Goal: Task Accomplishment & Management: Manage account settings

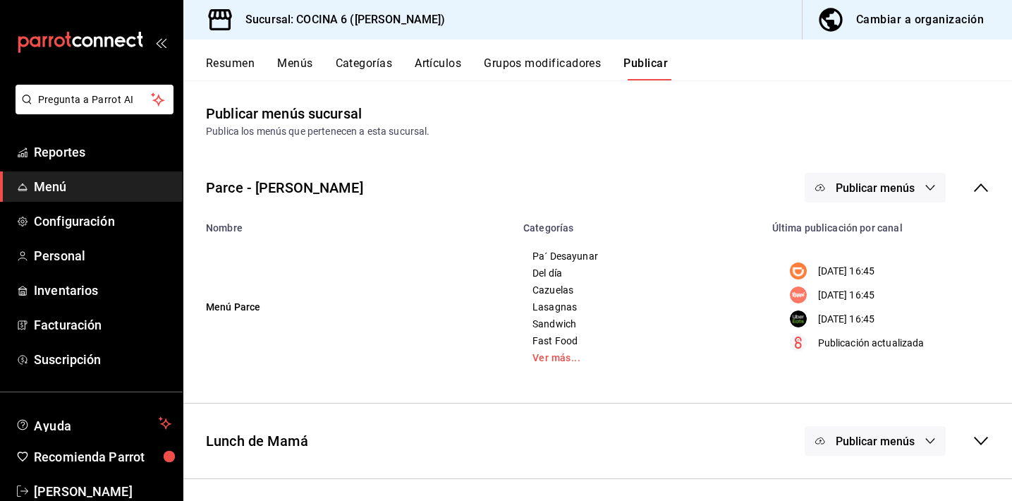
click at [298, 62] on button "Menús" at bounding box center [294, 68] width 35 height 24
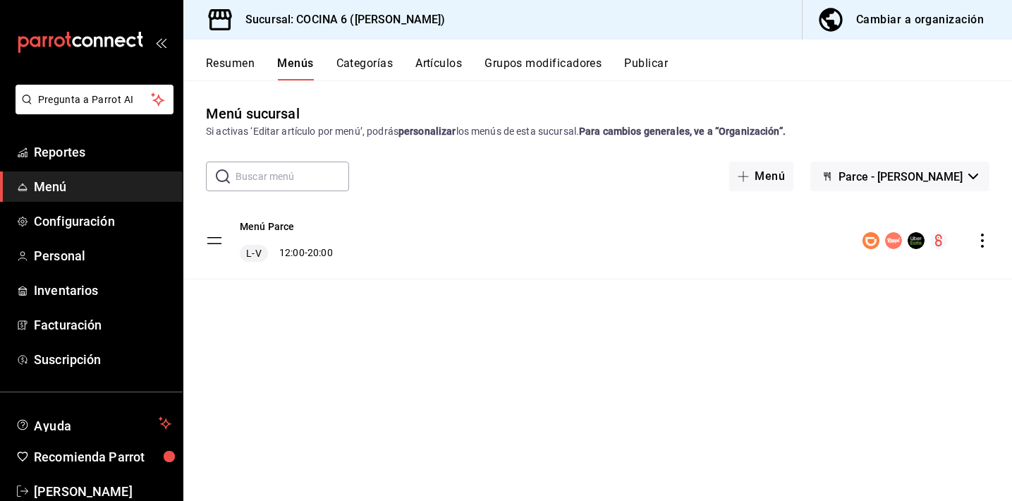
click at [980, 244] on icon "actions" at bounding box center [982, 240] width 14 height 14
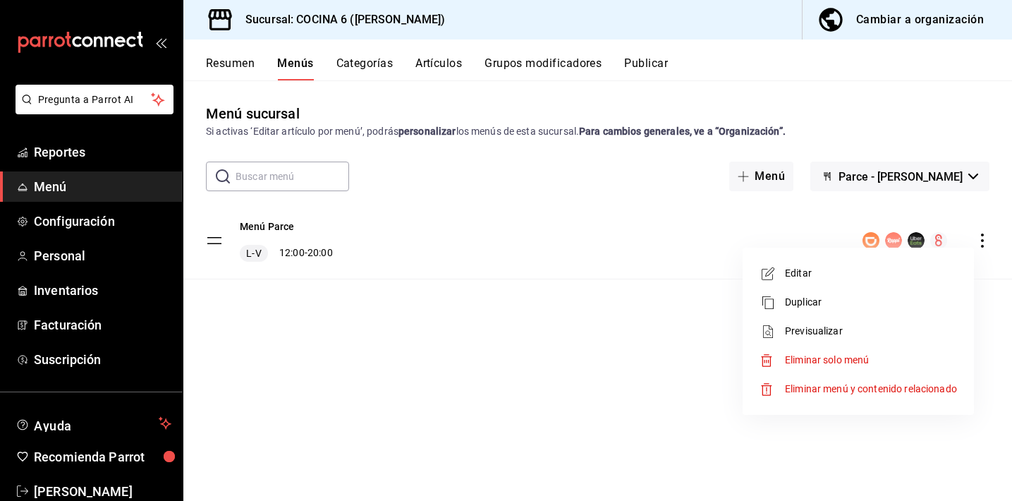
click at [781, 271] on div at bounding box center [772, 273] width 25 height 17
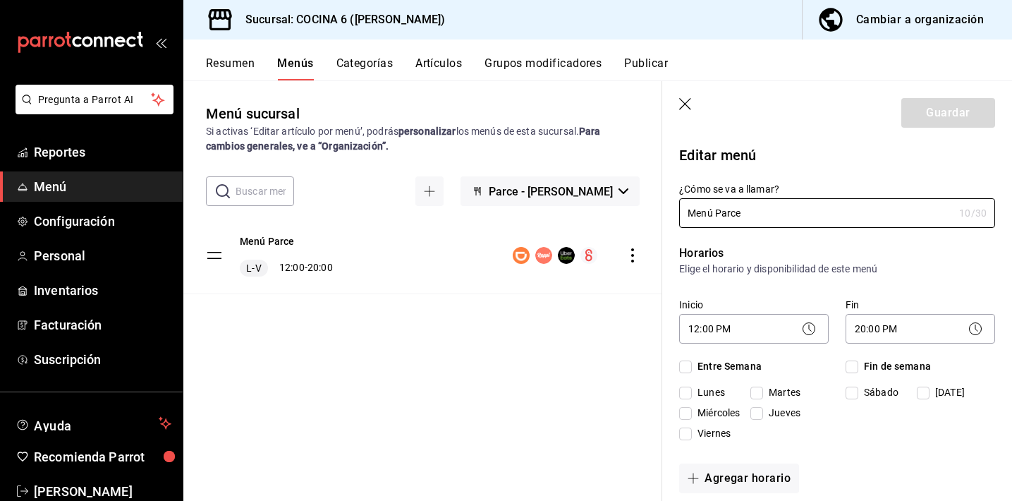
checkbox input "true"
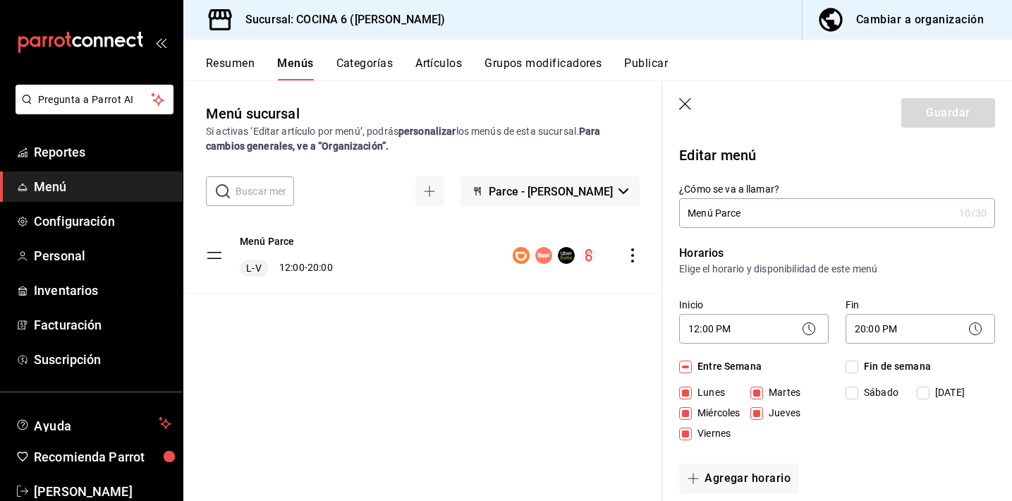
click at [688, 436] on input "Viernes" at bounding box center [685, 433] width 13 height 13
checkbox input "false"
click at [921, 112] on button "Guardar" at bounding box center [948, 113] width 94 height 30
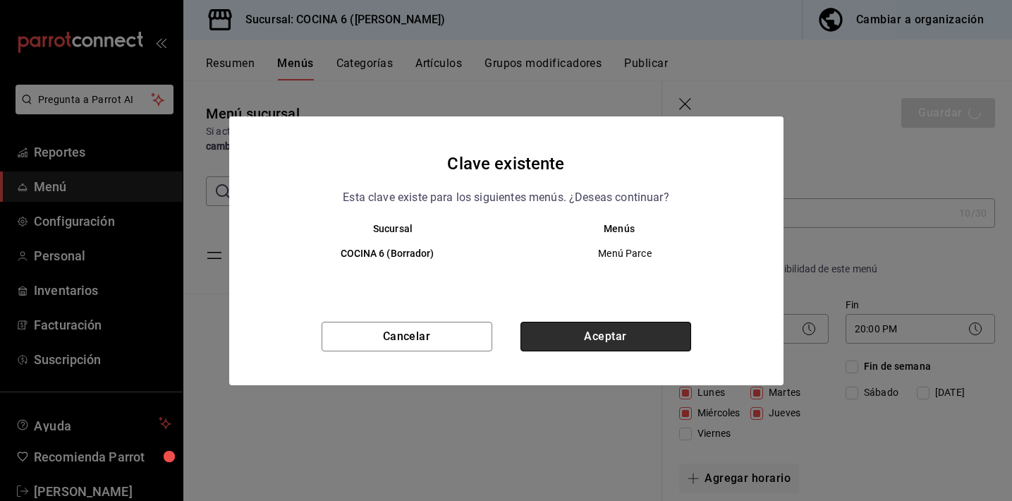
click at [604, 334] on button "Aceptar" at bounding box center [605, 337] width 171 height 30
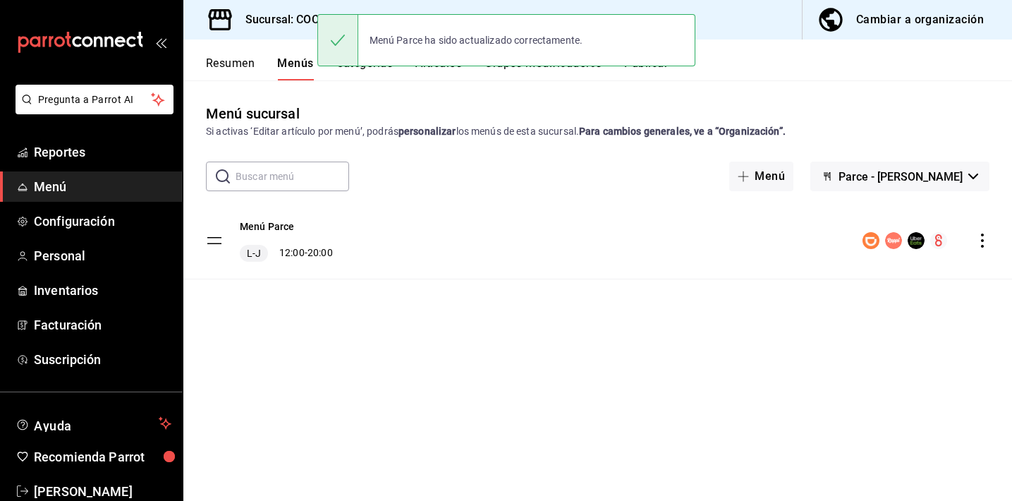
click at [928, 178] on span "Parce - [PERSON_NAME]" at bounding box center [901, 176] width 124 height 13
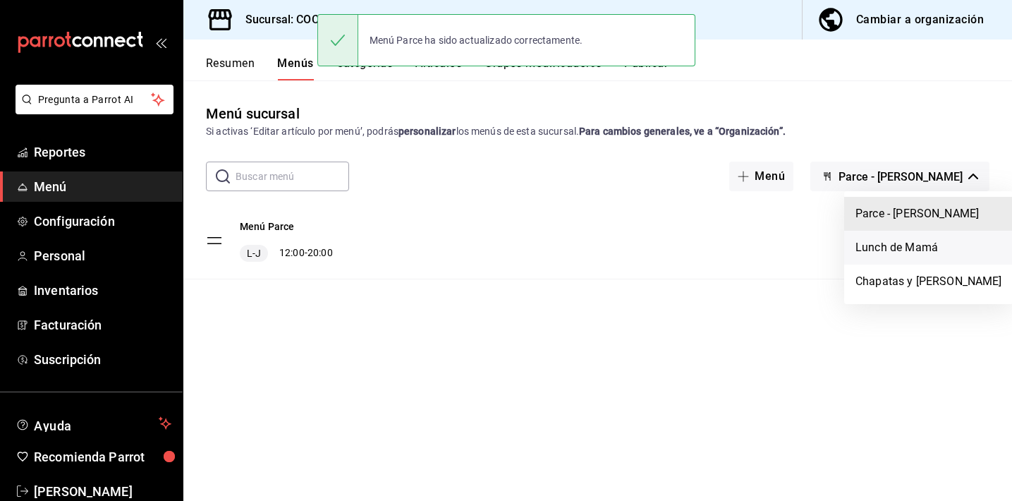
click at [884, 246] on li "Lunch de Mamá" at bounding box center [928, 248] width 169 height 34
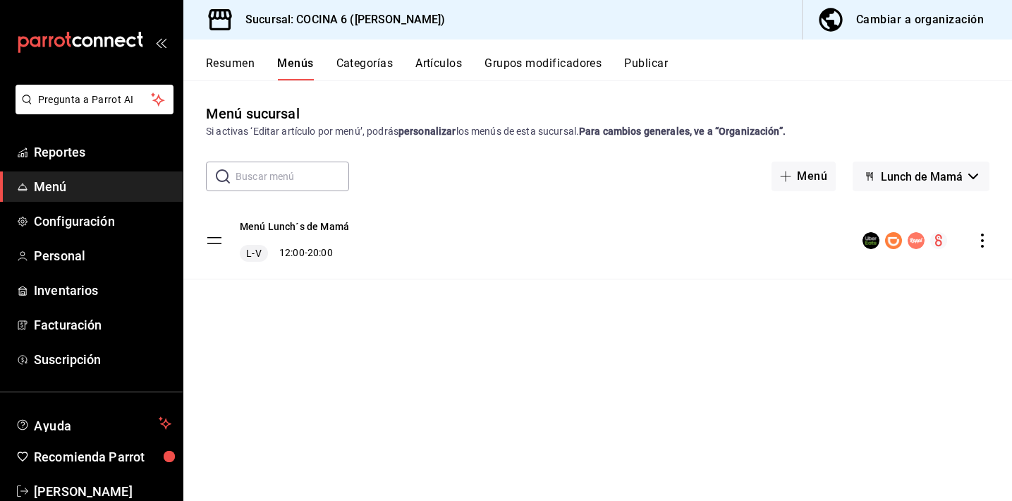
click at [985, 238] on icon "actions" at bounding box center [982, 240] width 14 height 14
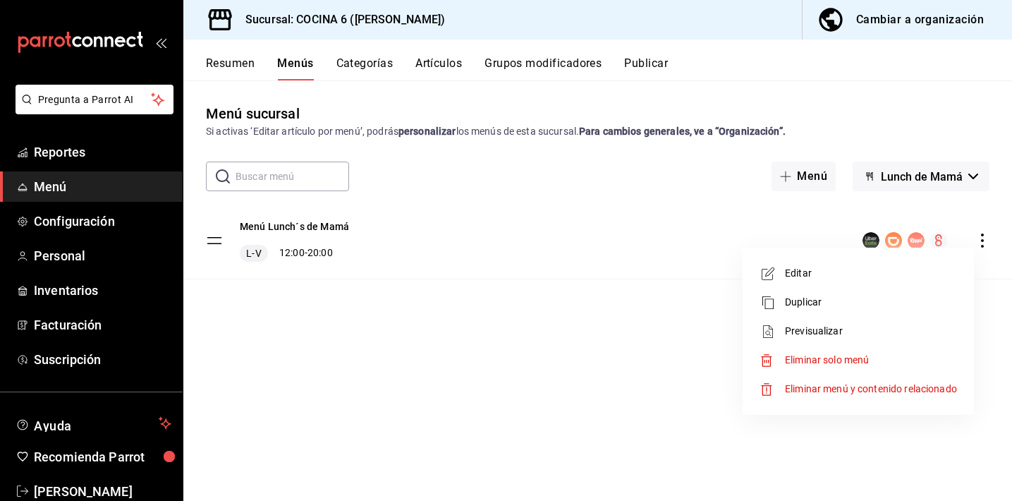
click at [793, 275] on span "Editar" at bounding box center [871, 273] width 172 height 15
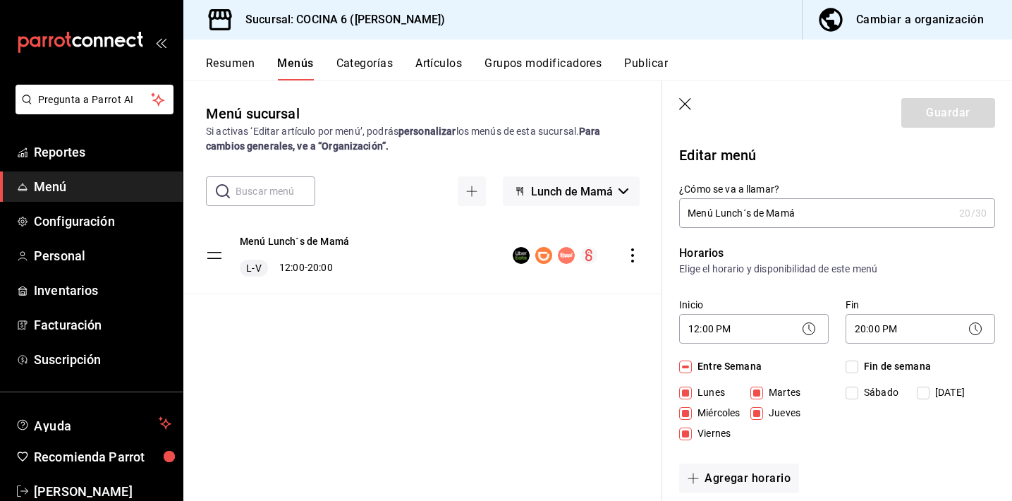
click at [696, 436] on span "Viernes" at bounding box center [711, 433] width 39 height 15
click at [692, 436] on input "Viernes" at bounding box center [685, 433] width 13 height 13
checkbox input "false"
click at [901, 110] on button "Guardar" at bounding box center [948, 113] width 94 height 30
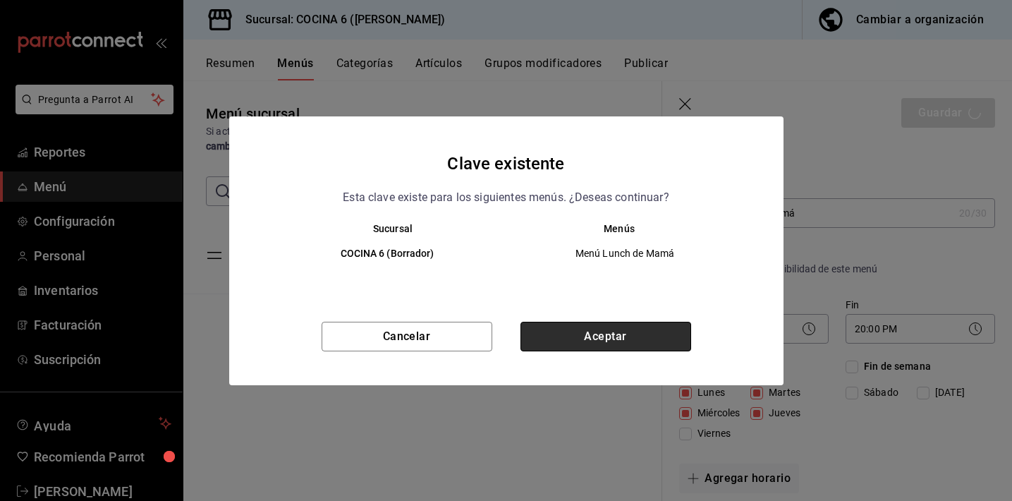
click at [597, 337] on button "Aceptar" at bounding box center [605, 337] width 171 height 30
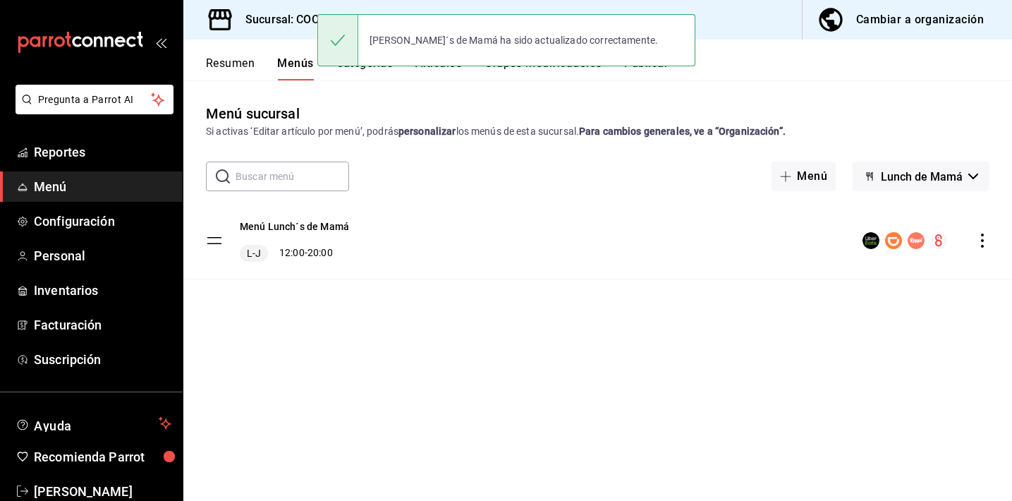
click at [897, 176] on span "Lunch de Mamá" at bounding box center [922, 176] width 82 height 13
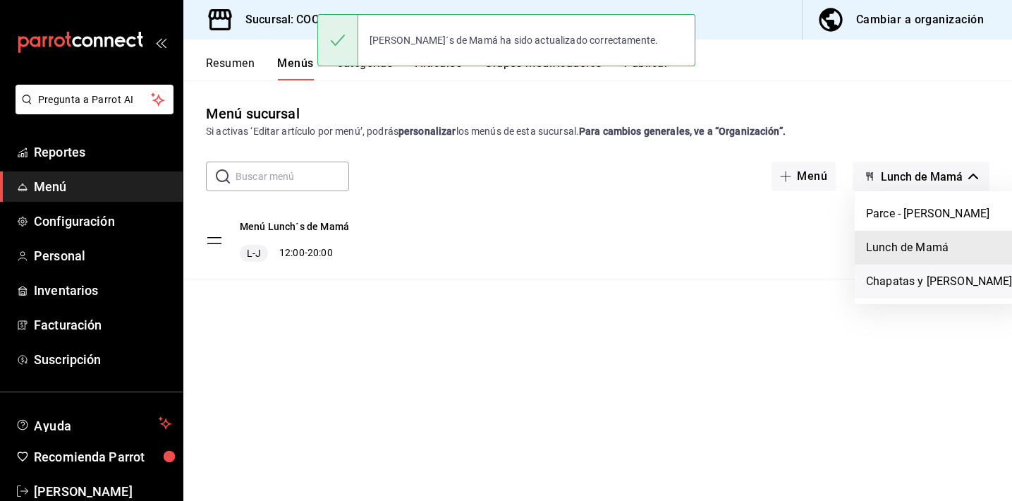
click at [869, 282] on li "Chapatas y [PERSON_NAME]" at bounding box center [939, 281] width 169 height 34
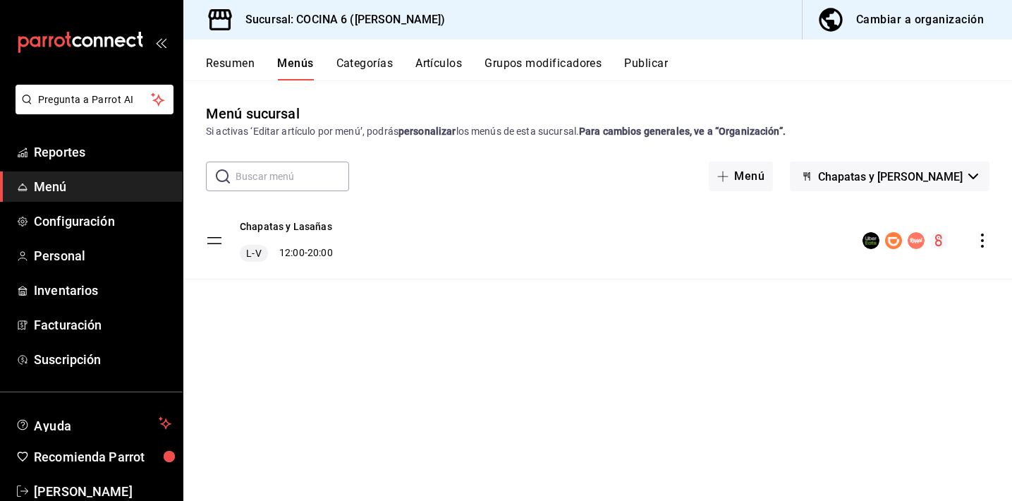
click at [988, 232] on div "menu-maker-table" at bounding box center [926, 240] width 127 height 17
click at [982, 243] on icon "actions" at bounding box center [982, 240] width 14 height 14
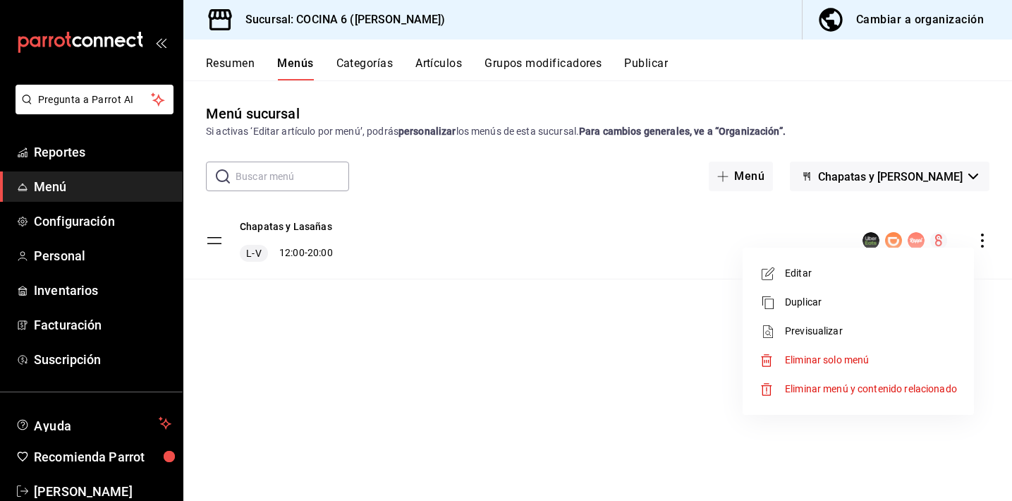
click at [791, 275] on span "Editar" at bounding box center [871, 273] width 172 height 15
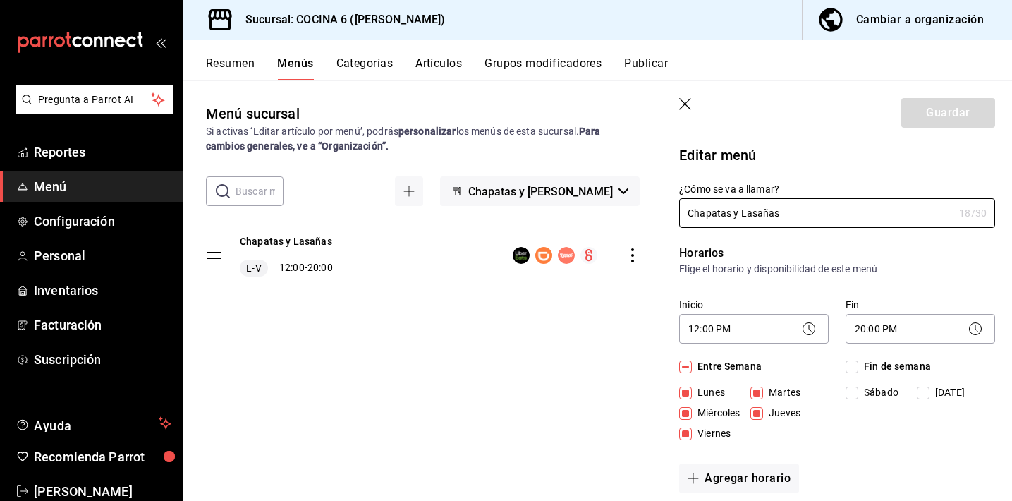
click at [686, 427] on input "Viernes" at bounding box center [685, 433] width 13 height 13
checkbox input "false"
click at [907, 111] on button "Guardar" at bounding box center [948, 113] width 94 height 30
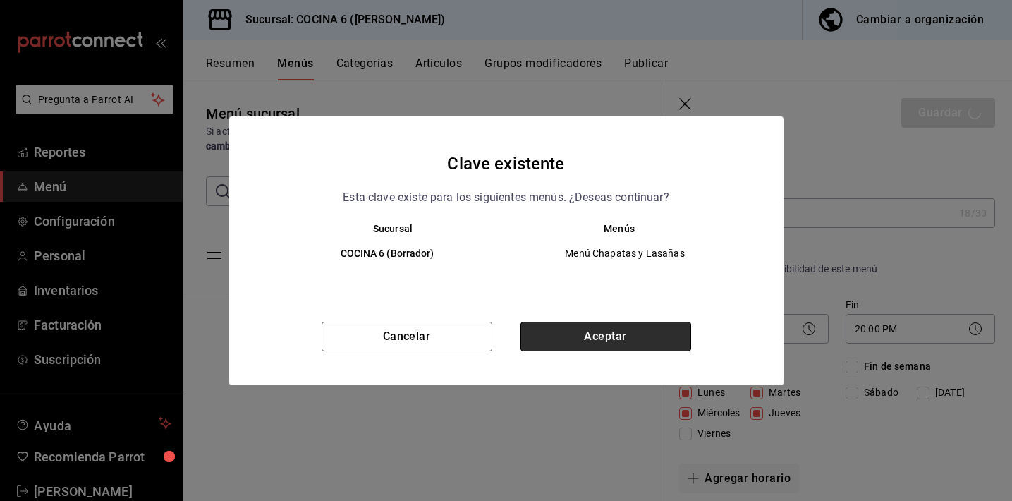
click at [600, 330] on button "Aceptar" at bounding box center [605, 337] width 171 height 30
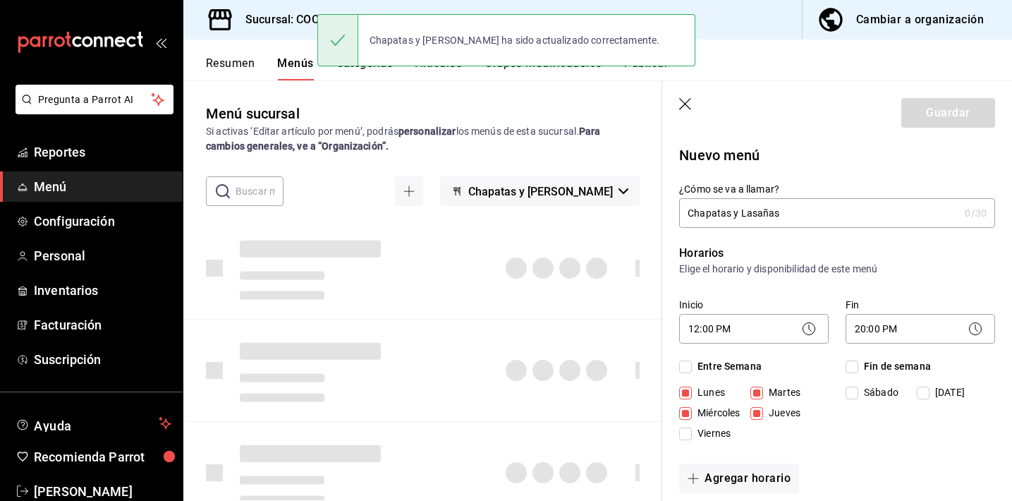
checkbox input "false"
type input "1758328003221"
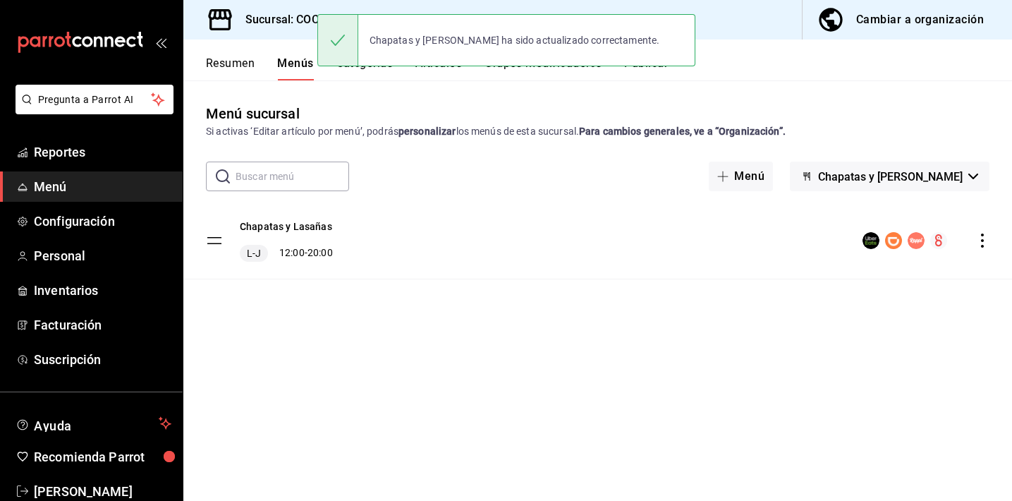
click at [656, 70] on div "Chapatas y [PERSON_NAME] ha sido actualizado correctamente." at bounding box center [506, 40] width 378 height 61
click at [652, 67] on div "Chapatas y [PERSON_NAME] ha sido actualizado correctamente." at bounding box center [506, 40] width 378 height 61
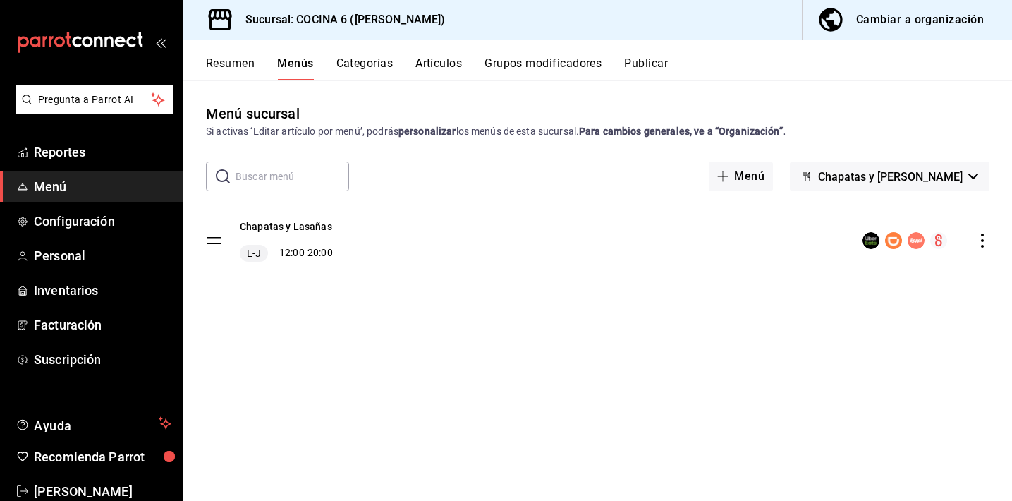
click at [652, 64] on button "Publicar" at bounding box center [646, 68] width 44 height 24
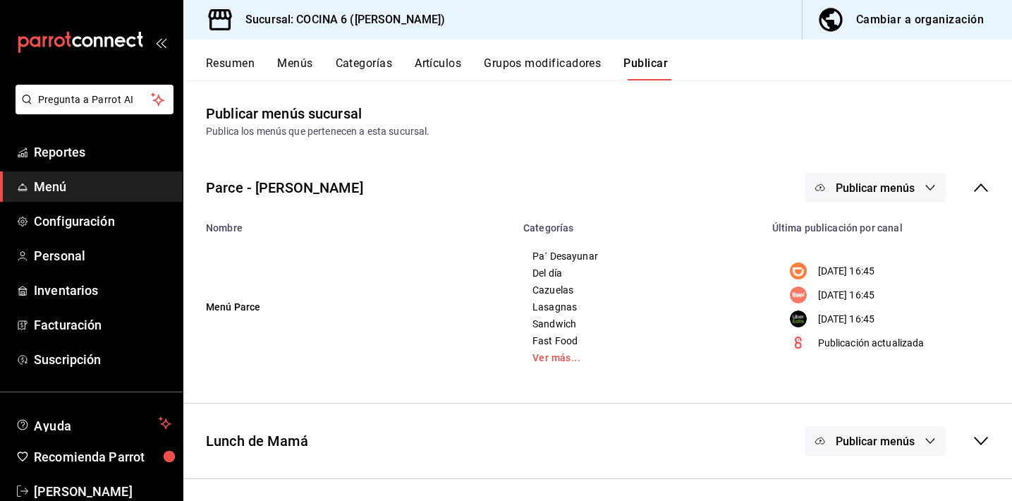
click at [639, 63] on button "Publicar" at bounding box center [645, 68] width 44 height 24
click at [879, 188] on span "Publicar menús" at bounding box center [875, 187] width 79 height 13
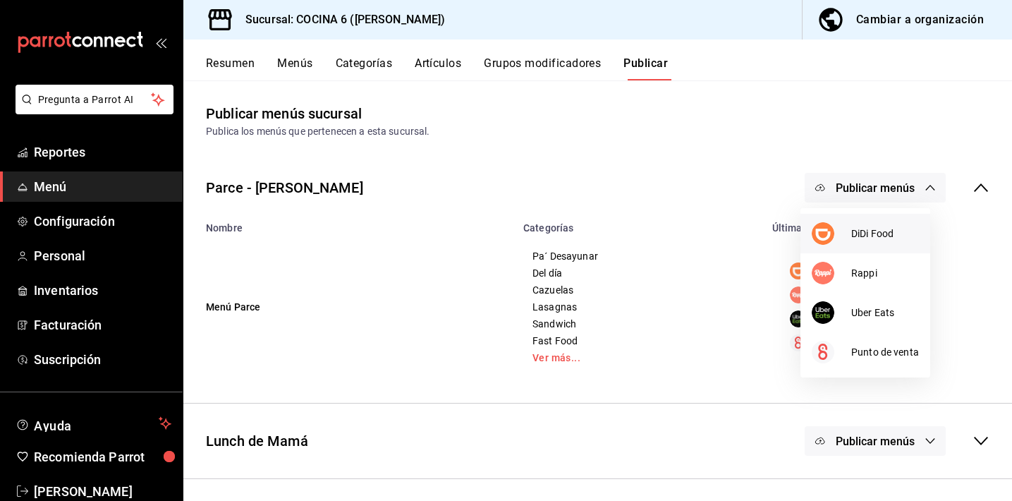
click at [839, 230] on div at bounding box center [831, 233] width 39 height 23
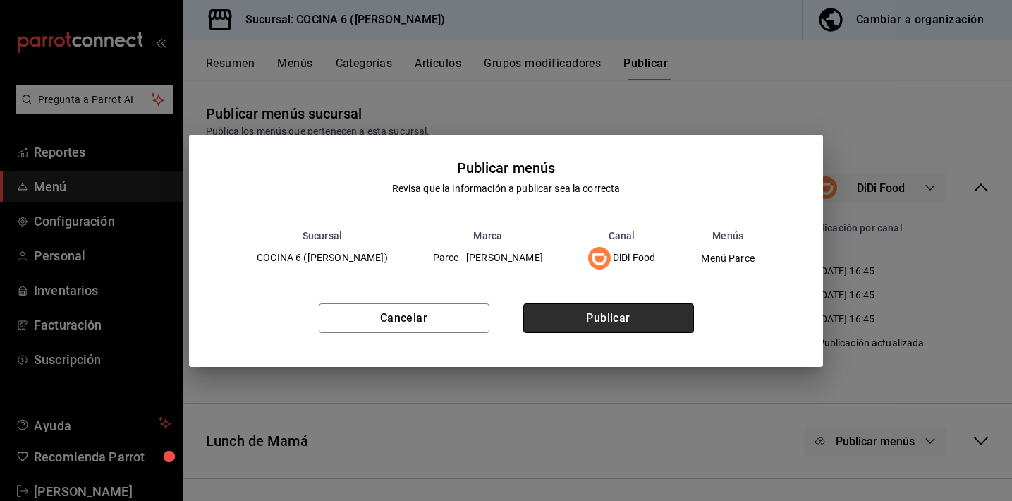
click at [615, 317] on button "Publicar" at bounding box center [608, 318] width 171 height 30
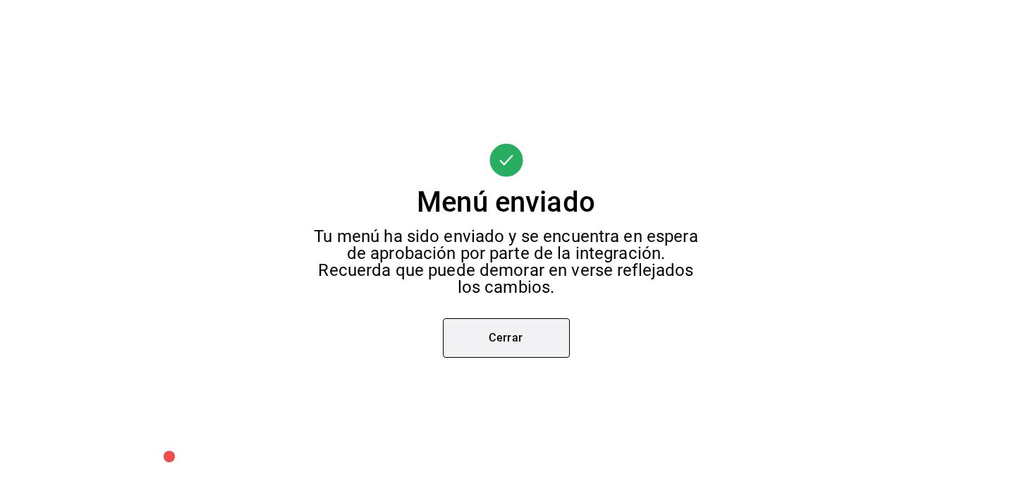
click at [546, 328] on button "Cerrar" at bounding box center [506, 337] width 127 height 39
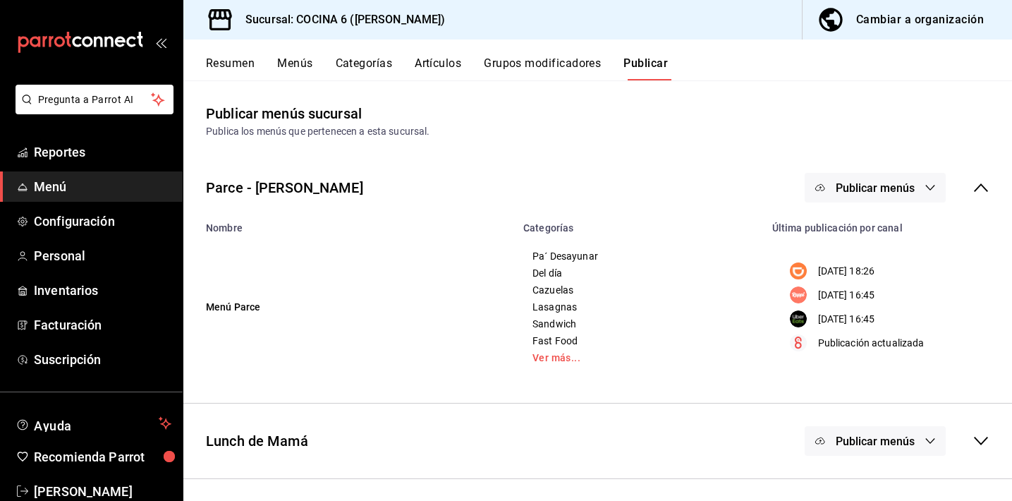
click at [819, 185] on button "Publicar menús" at bounding box center [875, 188] width 141 height 30
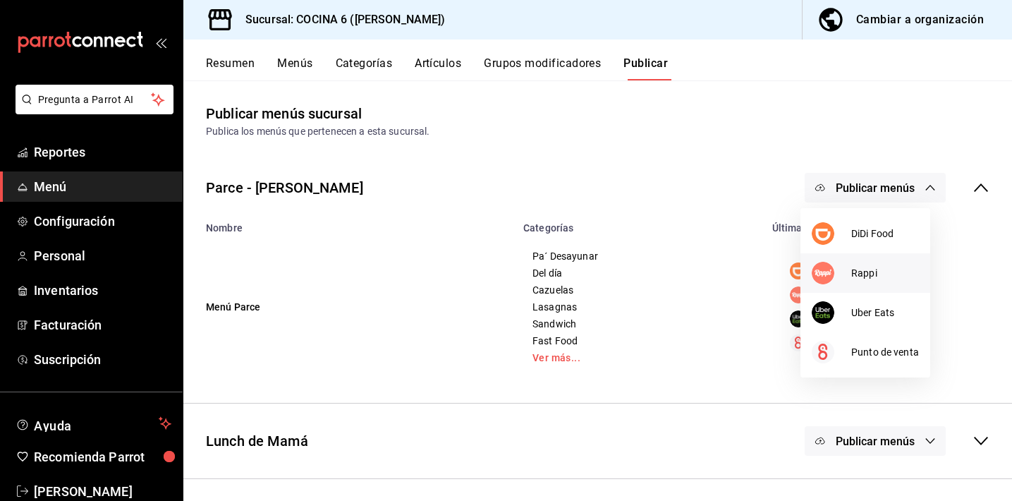
click at [824, 275] on img at bounding box center [823, 273] width 23 height 23
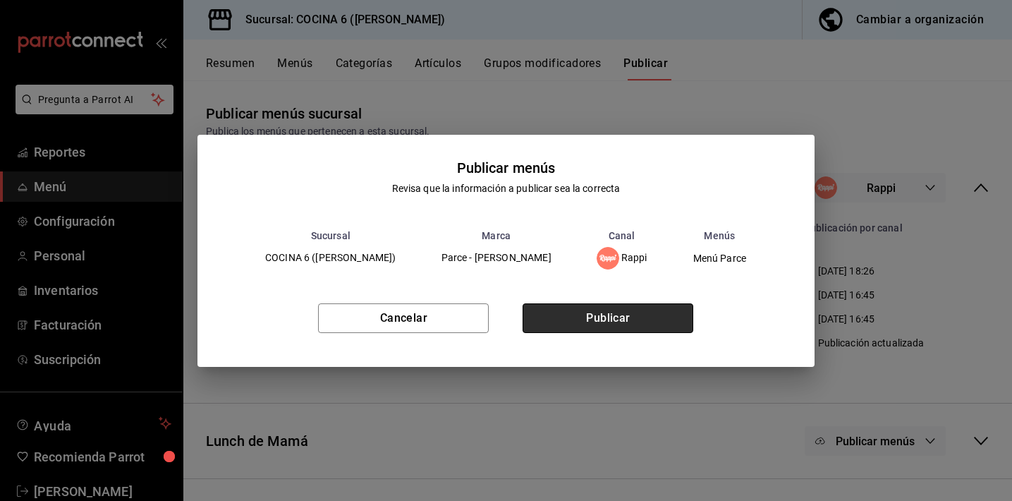
click at [586, 330] on button "Publicar" at bounding box center [608, 318] width 171 height 30
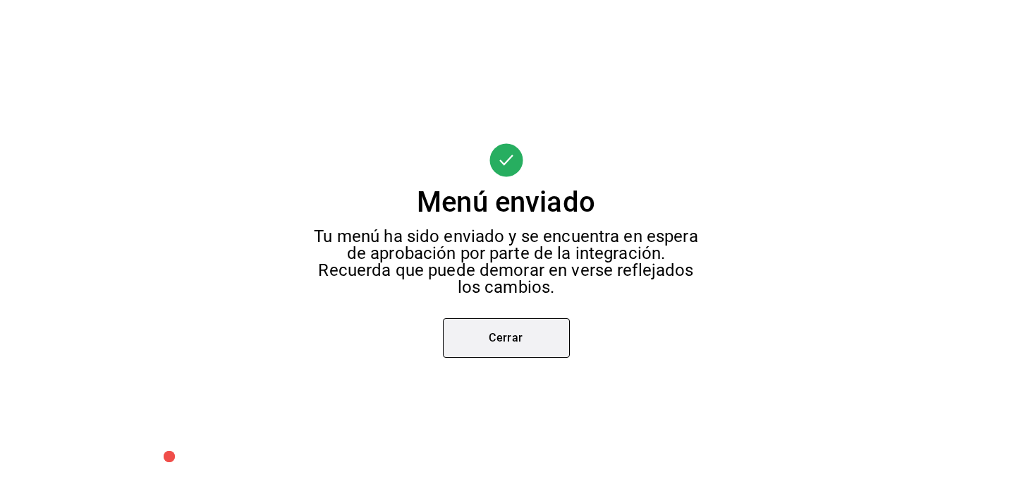
click at [473, 341] on button "Cerrar" at bounding box center [506, 337] width 127 height 39
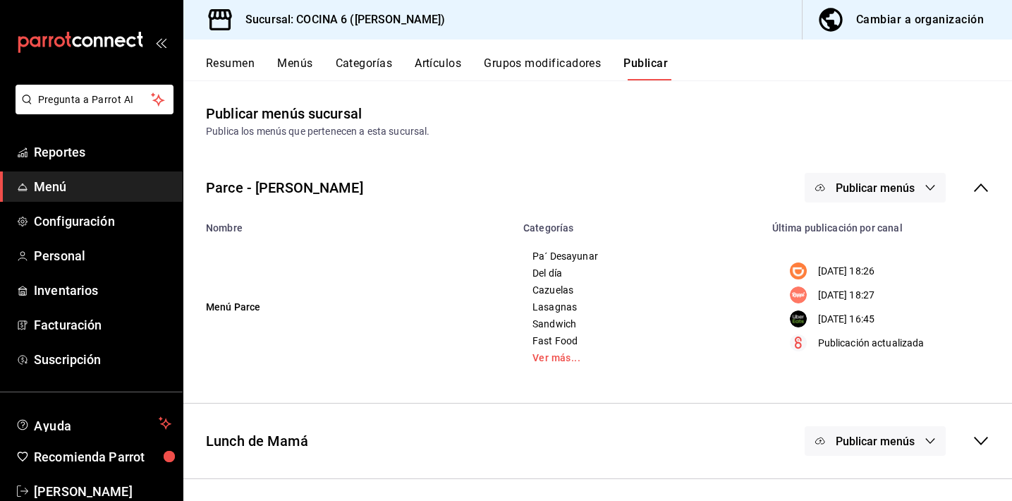
click at [885, 193] on span "Publicar menús" at bounding box center [875, 187] width 79 height 13
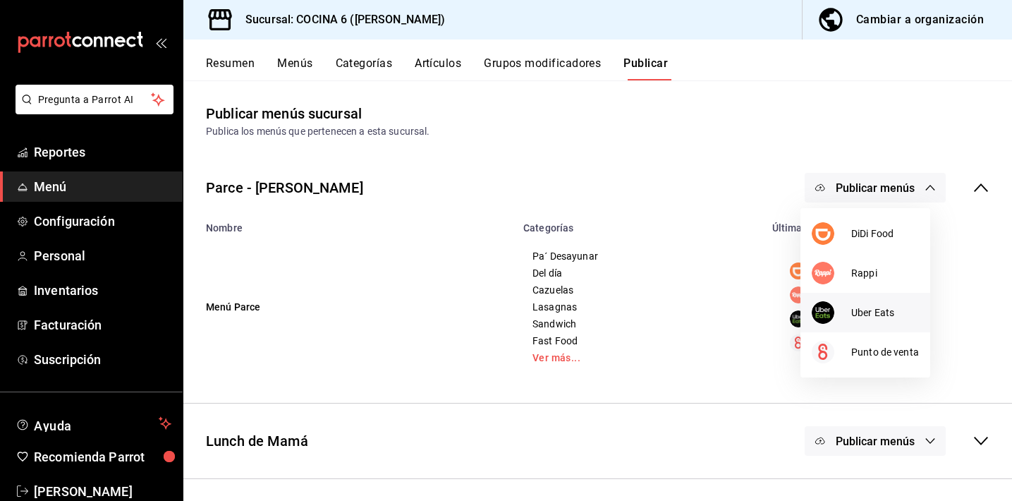
click at [833, 312] on img at bounding box center [823, 312] width 23 height 23
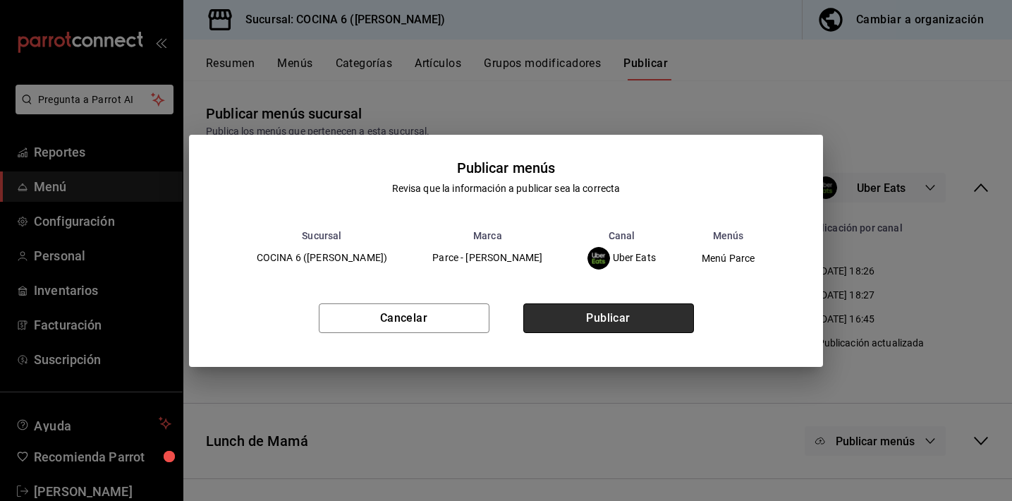
click at [619, 314] on button "Publicar" at bounding box center [608, 318] width 171 height 30
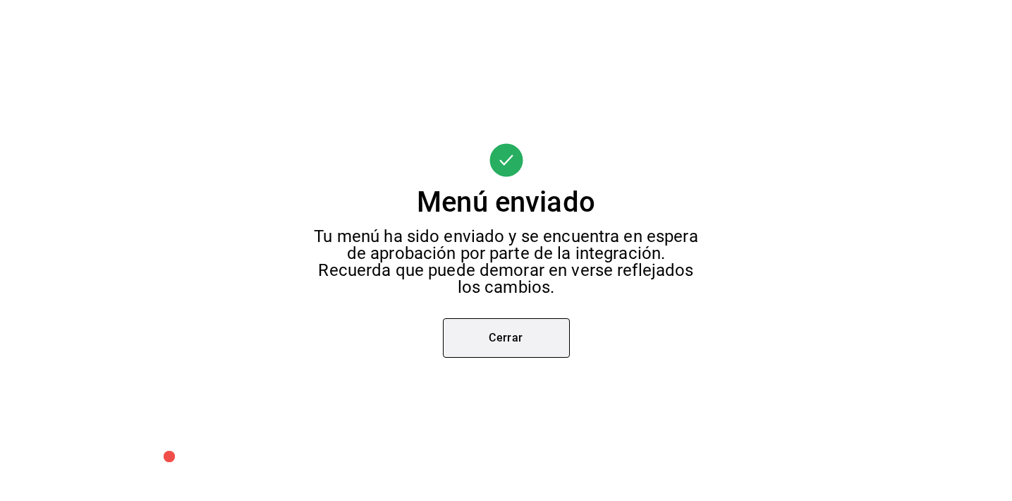
click at [545, 341] on button "Cerrar" at bounding box center [506, 337] width 127 height 39
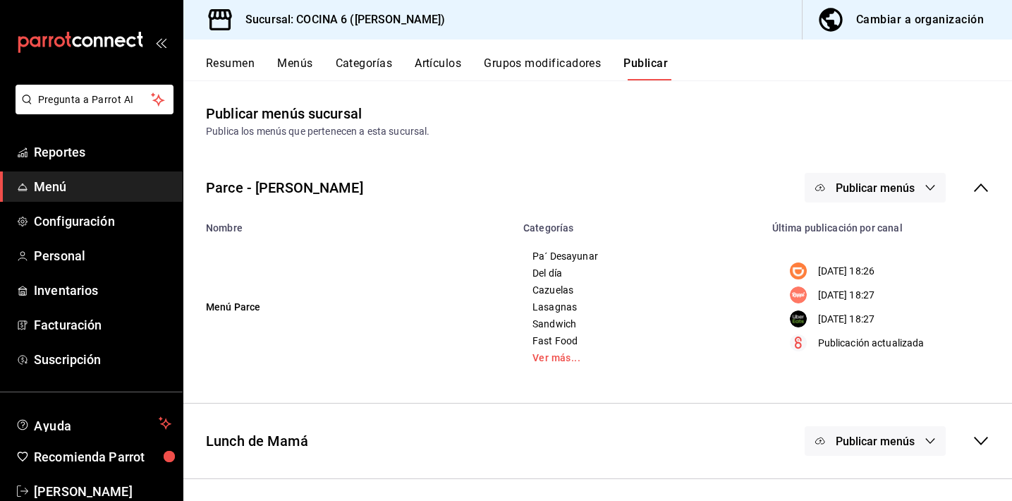
click at [910, 437] on button "Publicar menús" at bounding box center [875, 441] width 141 height 30
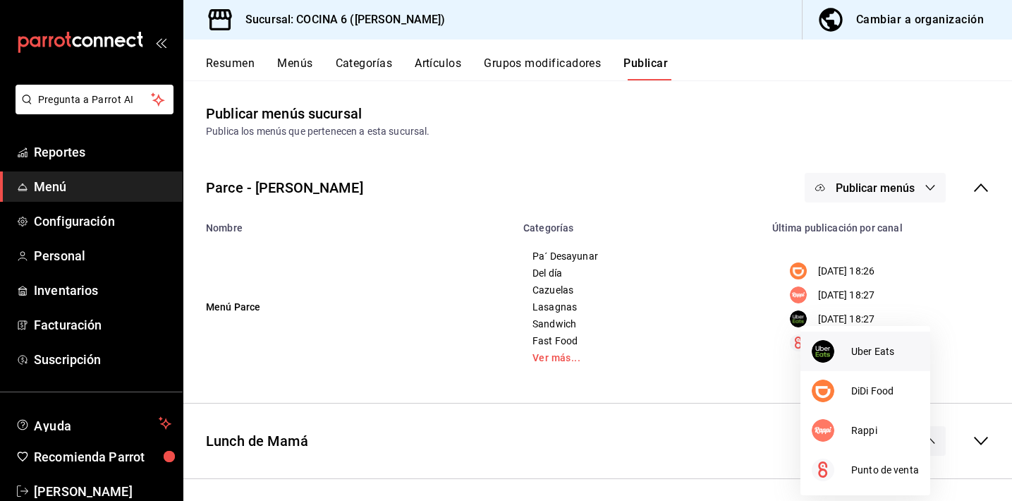
click at [852, 339] on li "Uber Eats" at bounding box center [865, 350] width 130 height 39
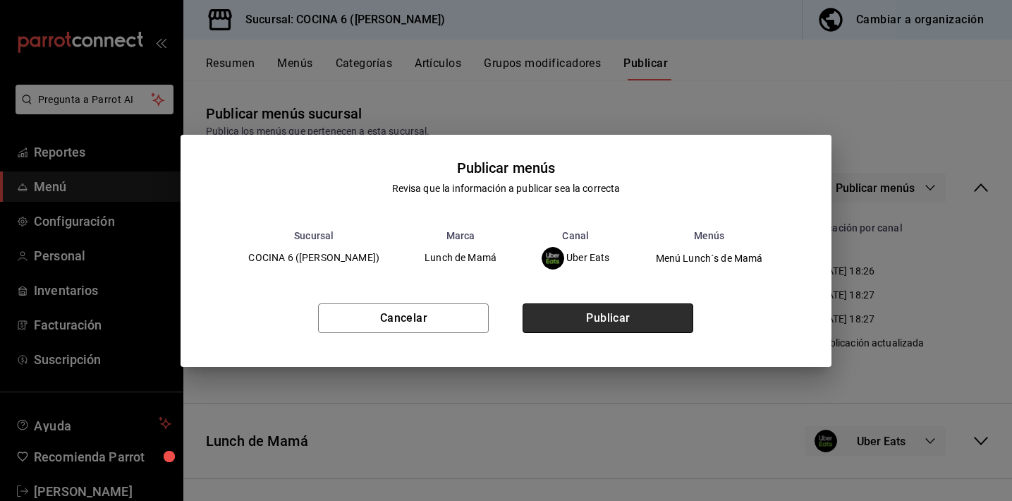
click at [639, 309] on button "Publicar" at bounding box center [608, 318] width 171 height 30
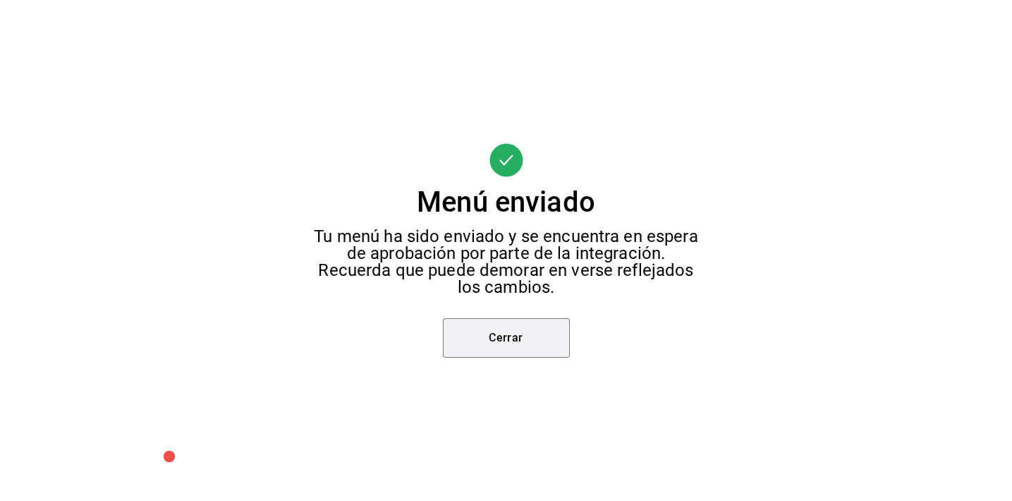
click at [477, 344] on button "Cerrar" at bounding box center [506, 337] width 127 height 39
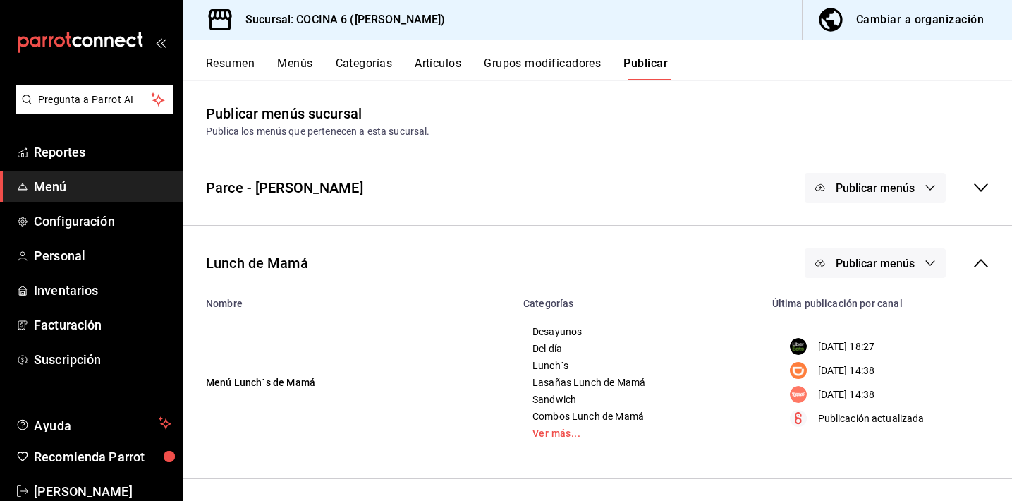
click at [870, 274] on button "Publicar menús" at bounding box center [875, 263] width 141 height 30
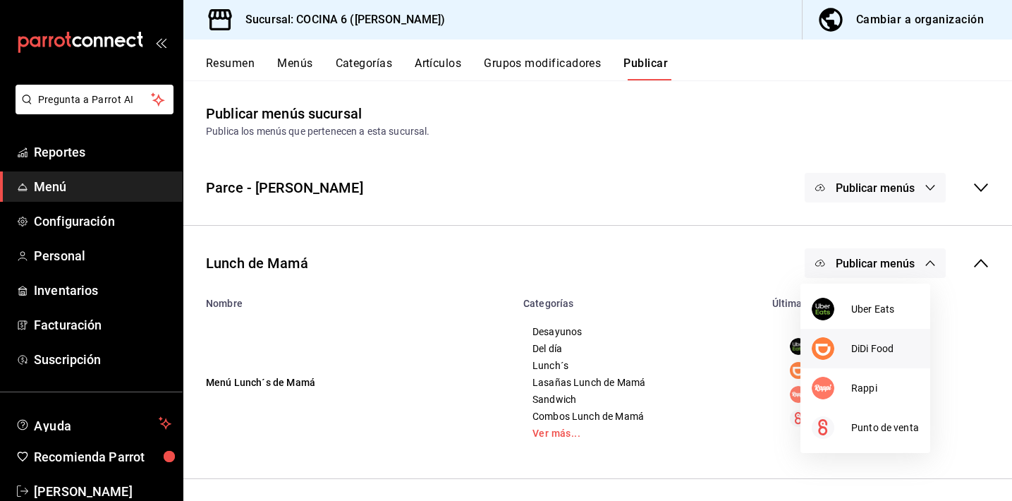
click at [827, 350] on img at bounding box center [823, 348] width 23 height 23
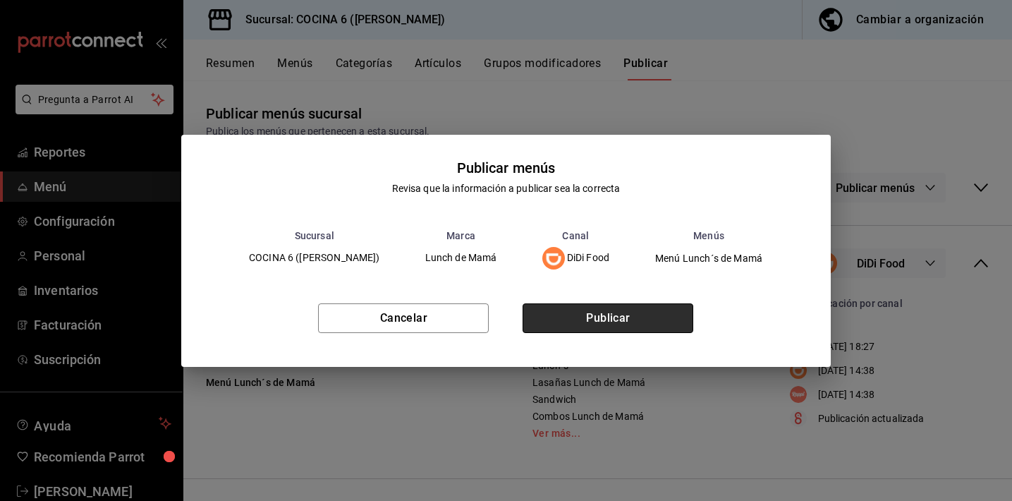
click at [652, 322] on button "Publicar" at bounding box center [608, 318] width 171 height 30
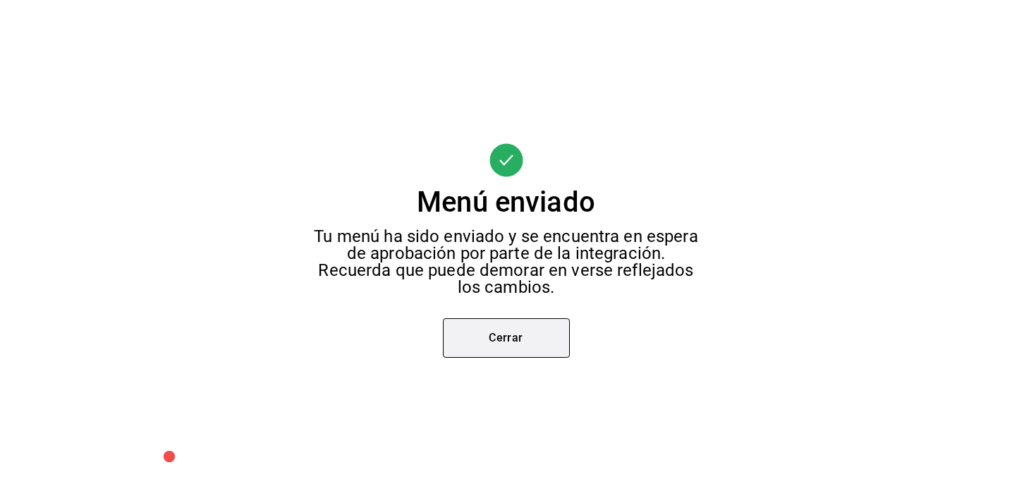
click at [482, 340] on button "Cerrar" at bounding box center [506, 337] width 127 height 39
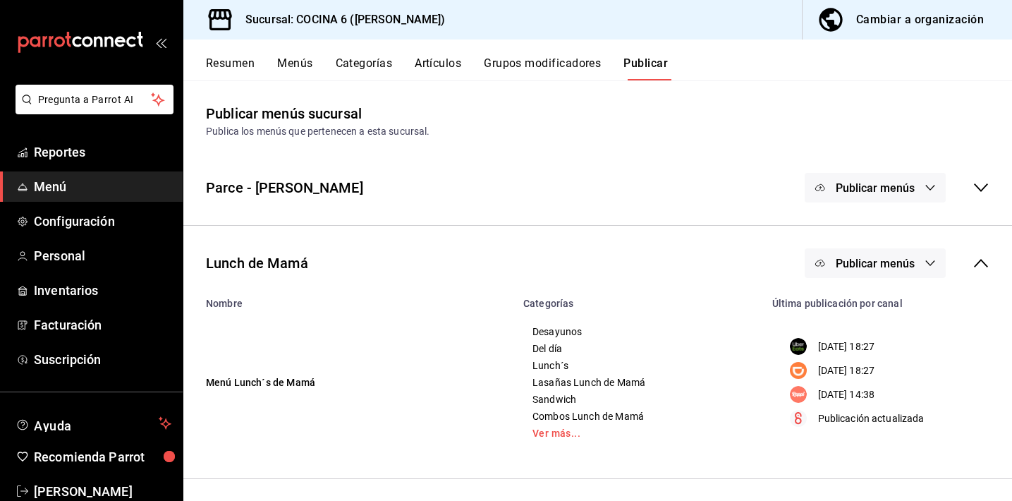
click at [836, 268] on span "Publicar menús" at bounding box center [875, 263] width 79 height 13
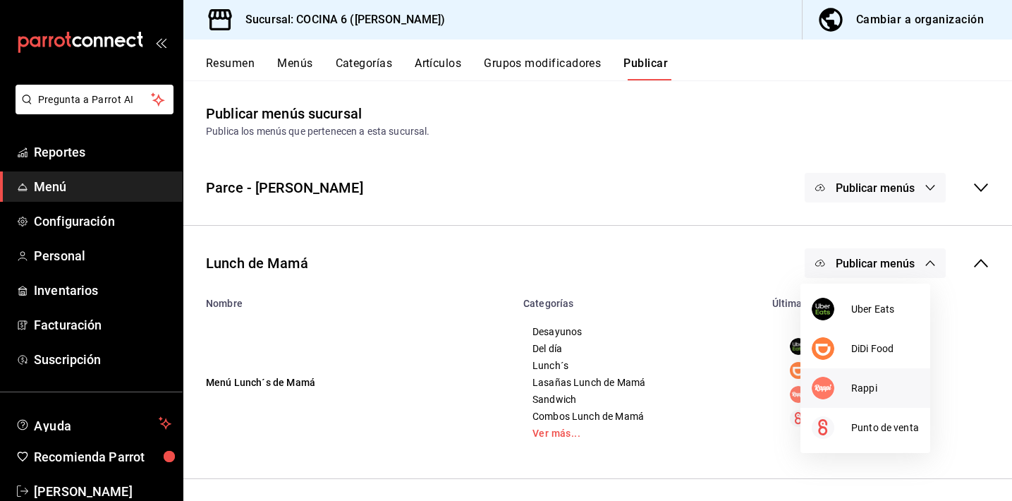
click at [836, 396] on div at bounding box center [831, 388] width 39 height 23
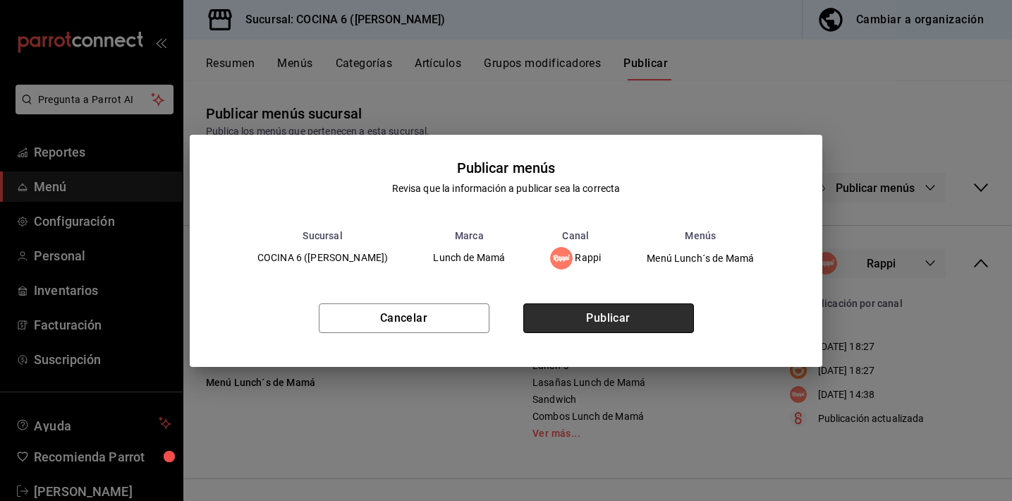
click at [619, 318] on button "Publicar" at bounding box center [608, 318] width 171 height 30
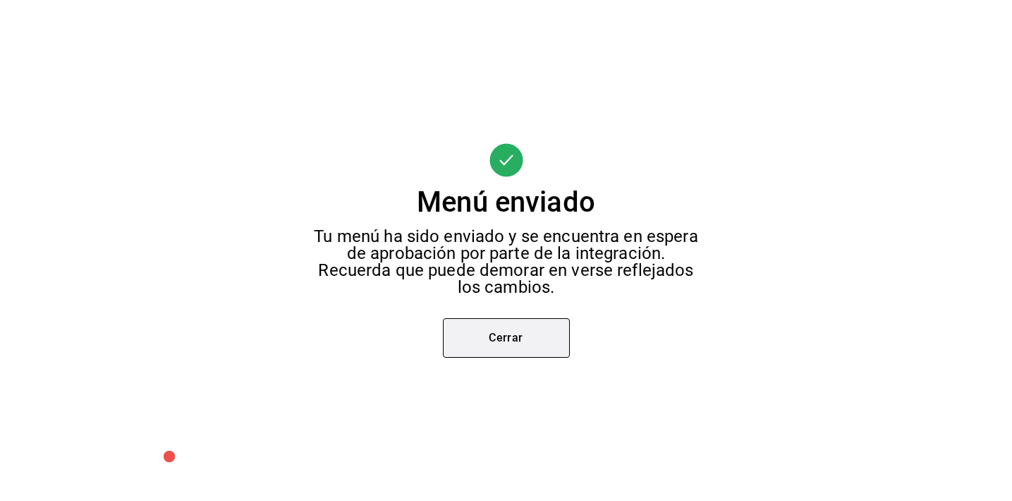
click at [538, 334] on button "Cerrar" at bounding box center [506, 337] width 127 height 39
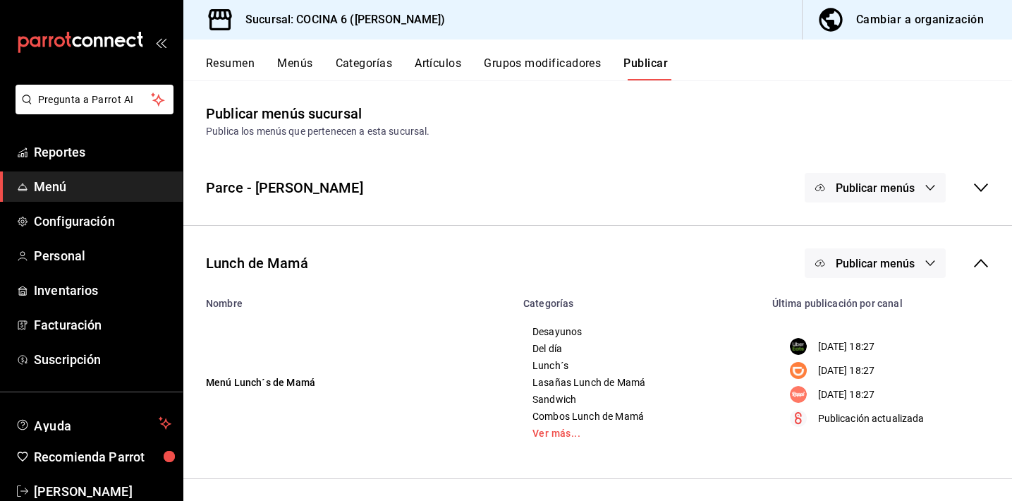
click at [973, 264] on icon at bounding box center [981, 263] width 17 height 17
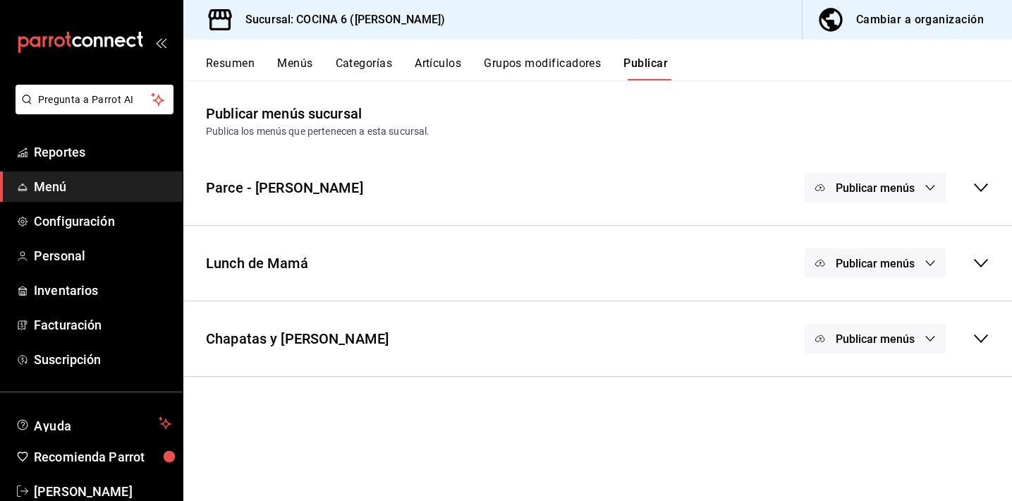
drag, startPoint x: 888, startPoint y: 341, endPoint x: 873, endPoint y: 359, distance: 23.6
click at [888, 341] on span "Publicar menús" at bounding box center [875, 338] width 79 height 13
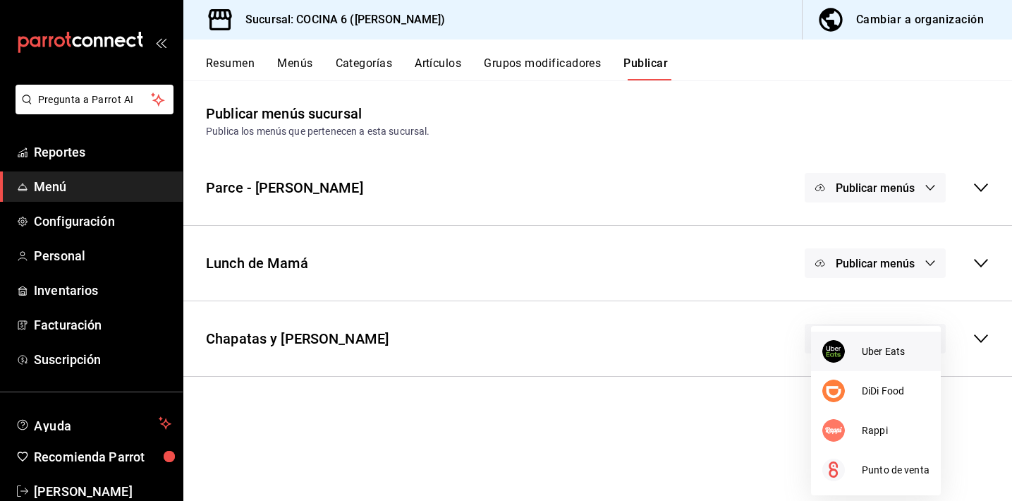
click at [872, 359] on li "Uber Eats" at bounding box center [876, 350] width 130 height 39
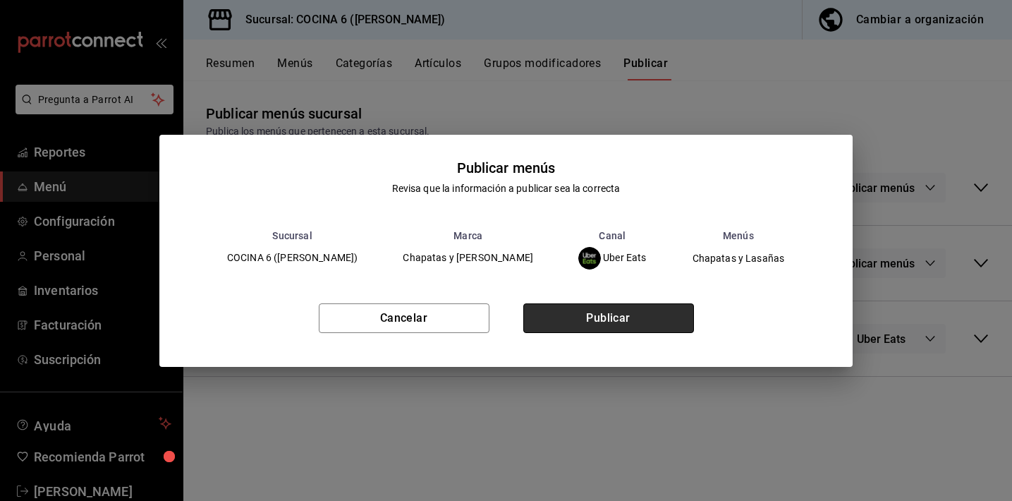
click at [619, 309] on button "Publicar" at bounding box center [608, 318] width 171 height 30
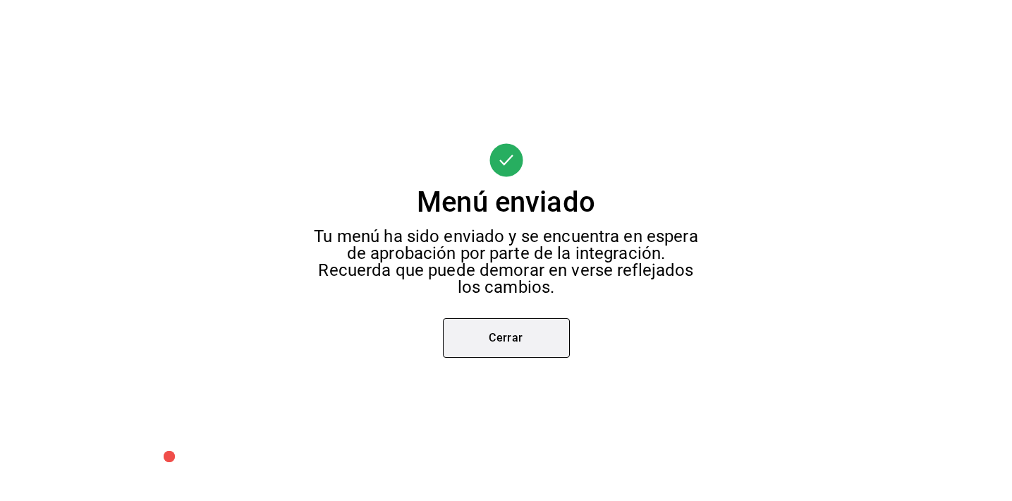
scroll to position [54, 0]
click at [526, 331] on button "Cerrar" at bounding box center [506, 337] width 127 height 39
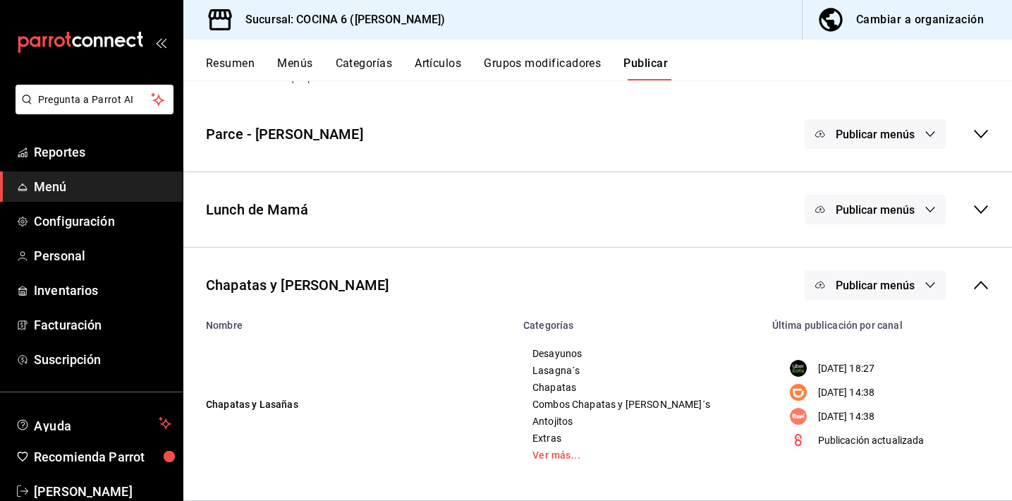
drag, startPoint x: 865, startPoint y: 280, endPoint x: 859, endPoint y: 300, distance: 20.7
click at [865, 281] on span "Publicar menús" at bounding box center [875, 285] width 79 height 13
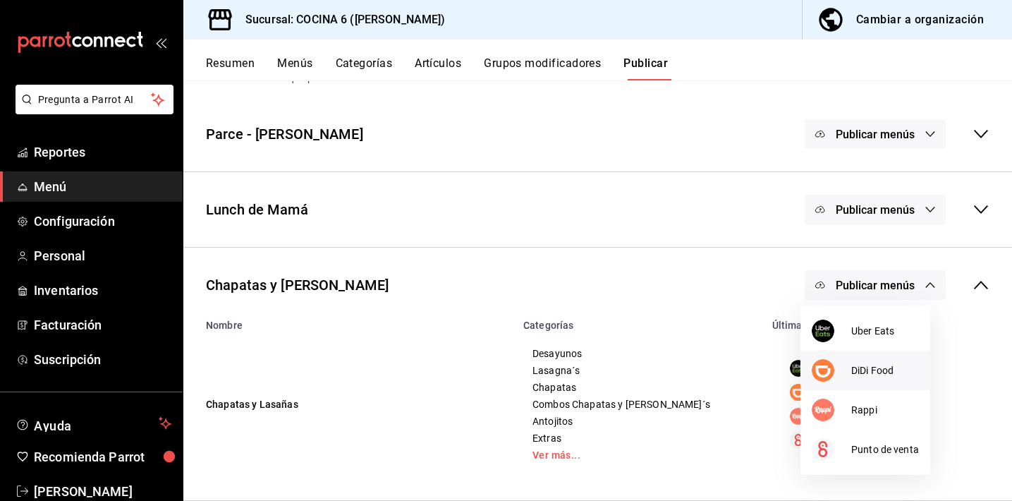
click at [839, 378] on div at bounding box center [831, 370] width 39 height 23
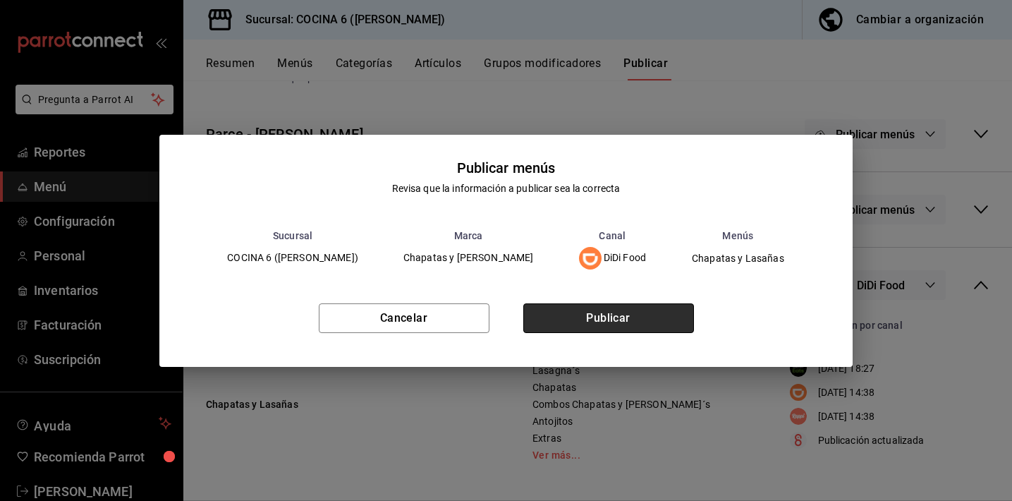
click at [619, 323] on button "Publicar" at bounding box center [608, 318] width 171 height 30
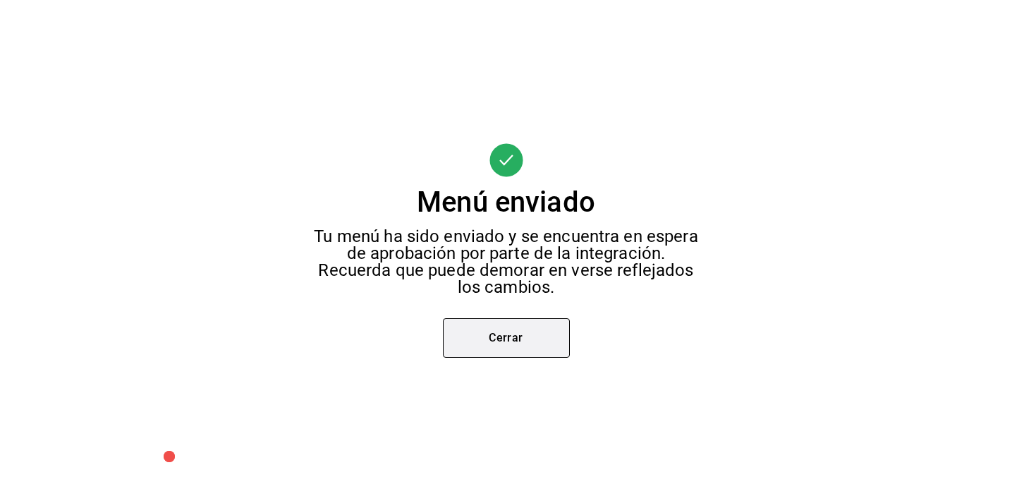
click at [499, 336] on button "Cerrar" at bounding box center [506, 337] width 127 height 39
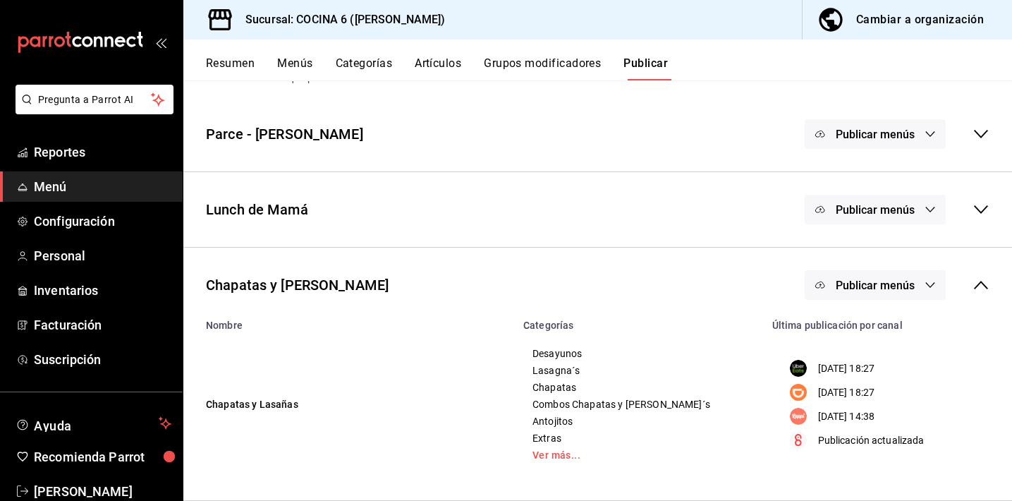
click at [836, 279] on span "Publicar menús" at bounding box center [875, 285] width 79 height 13
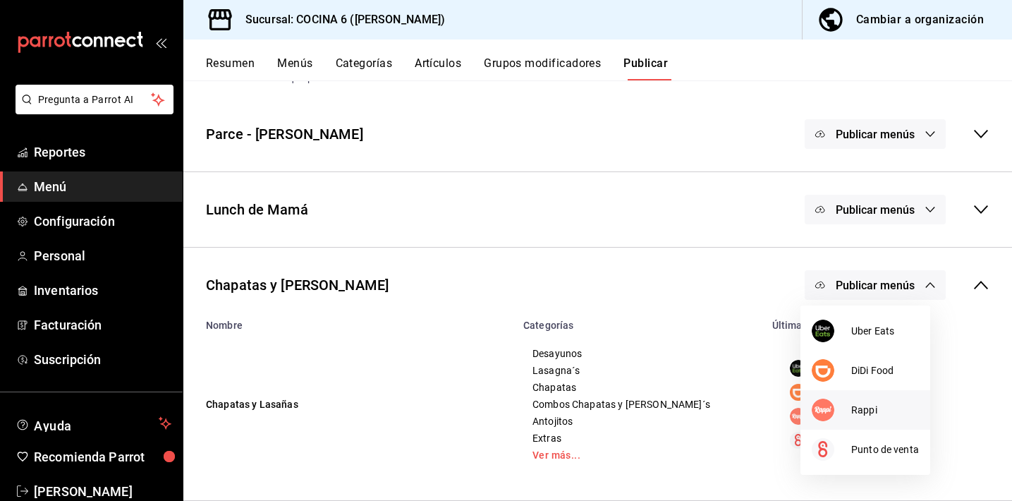
click at [831, 412] on img at bounding box center [823, 409] width 23 height 23
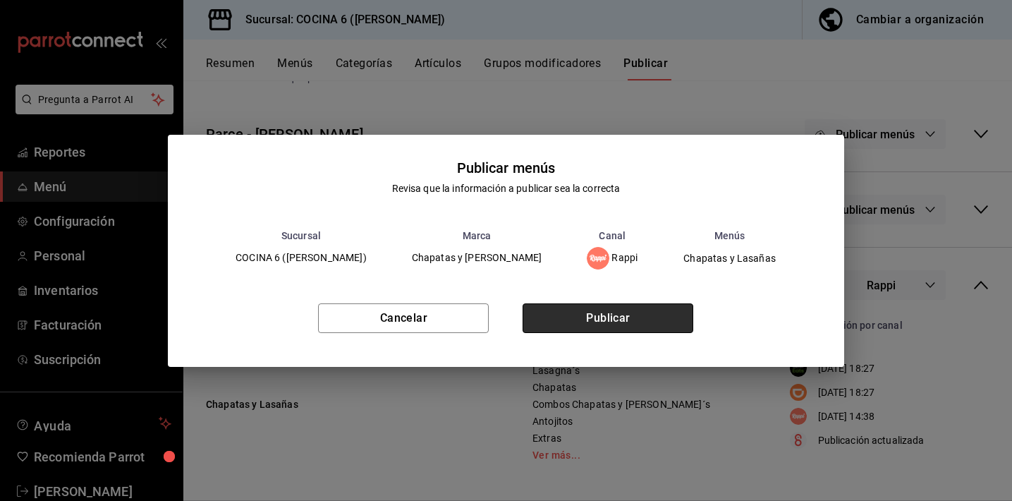
click at [641, 321] on button "Publicar" at bounding box center [608, 318] width 171 height 30
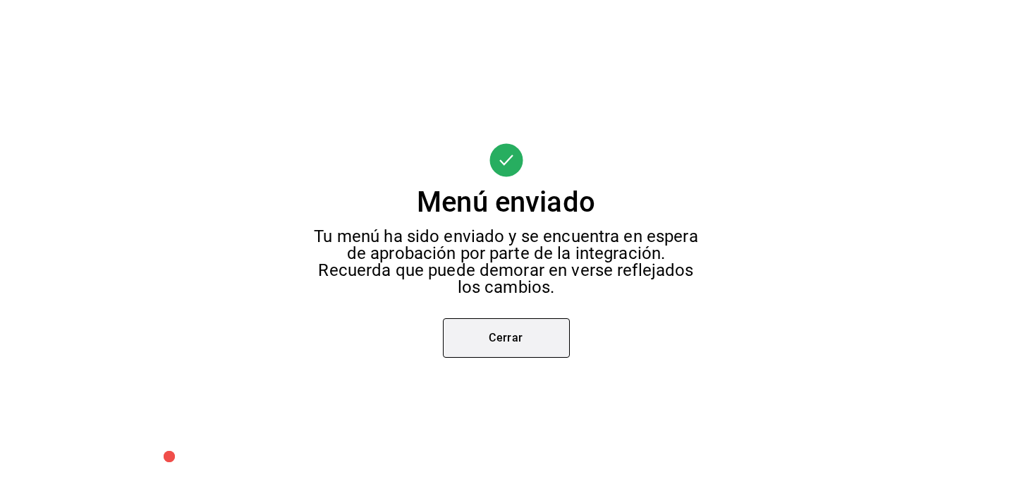
click at [510, 340] on button "Cerrar" at bounding box center [506, 337] width 127 height 39
